Goal: Ask a question

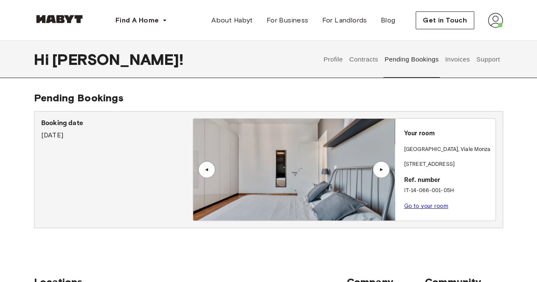
click at [490, 53] on button "Support" at bounding box center [488, 59] width 26 height 37
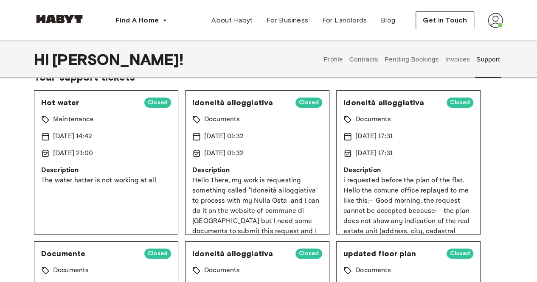
scroll to position [57, 0]
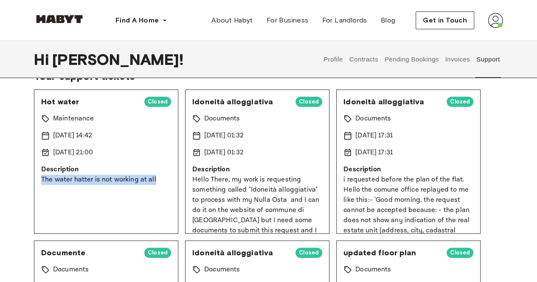
drag, startPoint x: 156, startPoint y: 181, endPoint x: 35, endPoint y: 186, distance: 121.4
click at [35, 186] on div "Hot water Closed Maintenance 9 Sep 2025 14:42 15 Sep 2025 21:00 Description The…" at bounding box center [106, 162] width 144 height 144
copy p "The water hatter is not working at all"
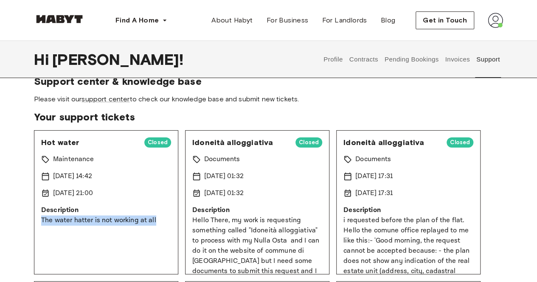
scroll to position [0, 0]
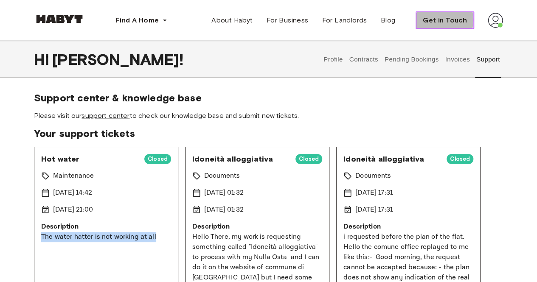
click at [439, 20] on span "Get in Touch" at bounding box center [445, 20] width 44 height 10
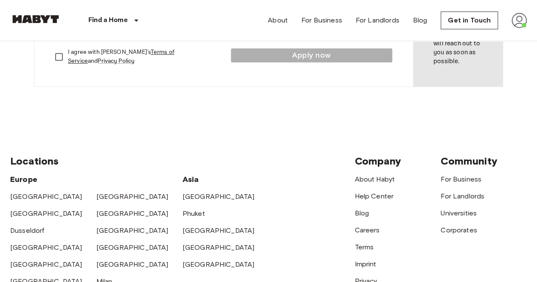
scroll to position [227, 0]
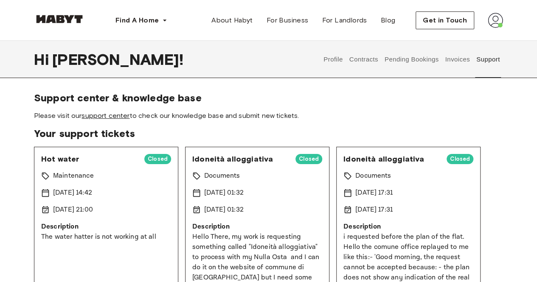
click at [104, 117] on link "support center" at bounding box center [105, 116] width 48 height 8
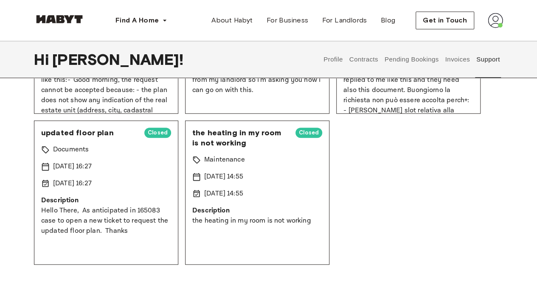
scroll to position [343, 0]
